Goal: Task Accomplishment & Management: Complete application form

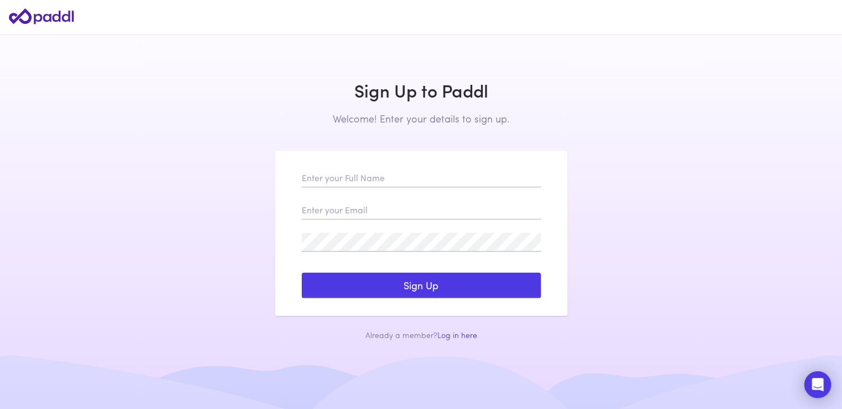
click at [381, 167] on div "Log In Sign Up Reset my Password Forgot Password? Success! A password reset ema…" at bounding box center [421, 233] width 292 height 165
click at [368, 173] on input "text" at bounding box center [421, 177] width 239 height 19
paste input "TENQ GROUP"
type input "TENQ GROUP"
paste input "[EMAIL_ADDRESS][DOMAIN_NAME]"
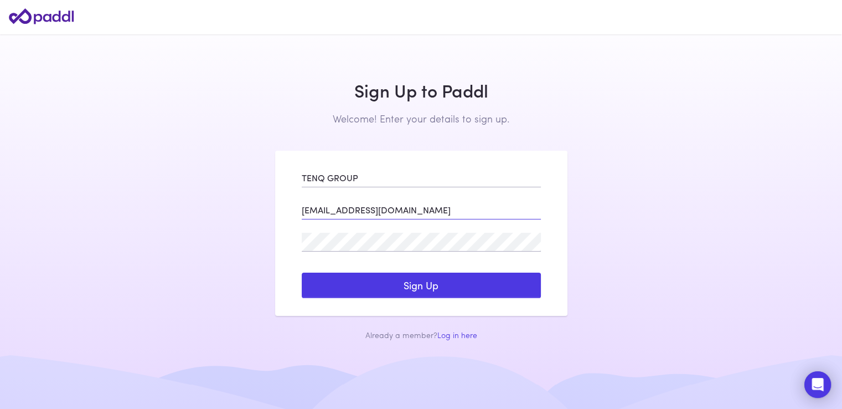
type input "[EMAIL_ADDRESS][DOMAIN_NAME]"
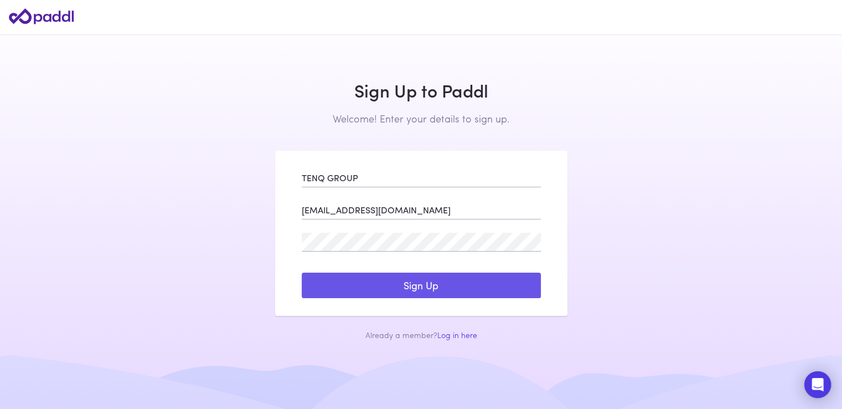
click at [348, 281] on button "Sign Up" at bounding box center [421, 284] width 239 height 25
